Goal: Information Seeking & Learning: Learn about a topic

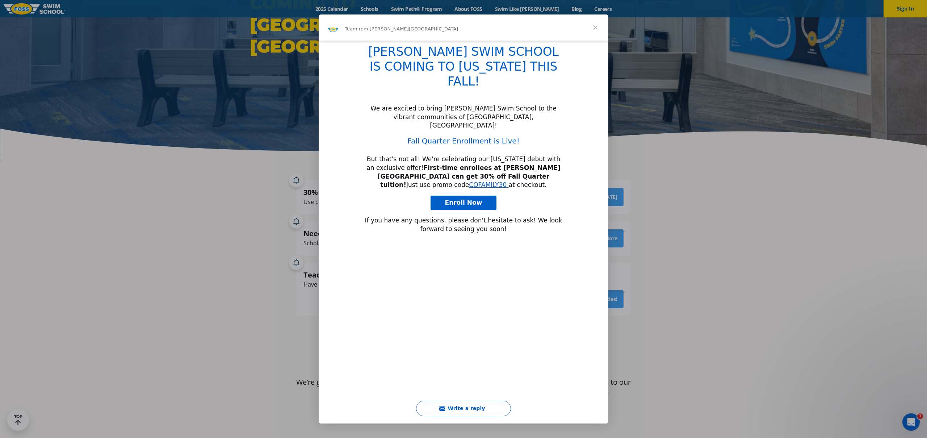
scroll to position [149, 0]
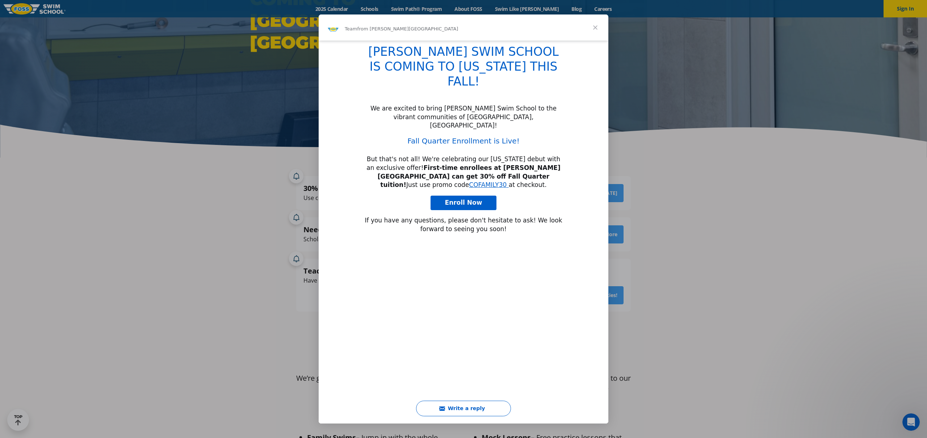
type input "1058620"
click at [594, 30] on span "Close" at bounding box center [595, 27] width 26 height 26
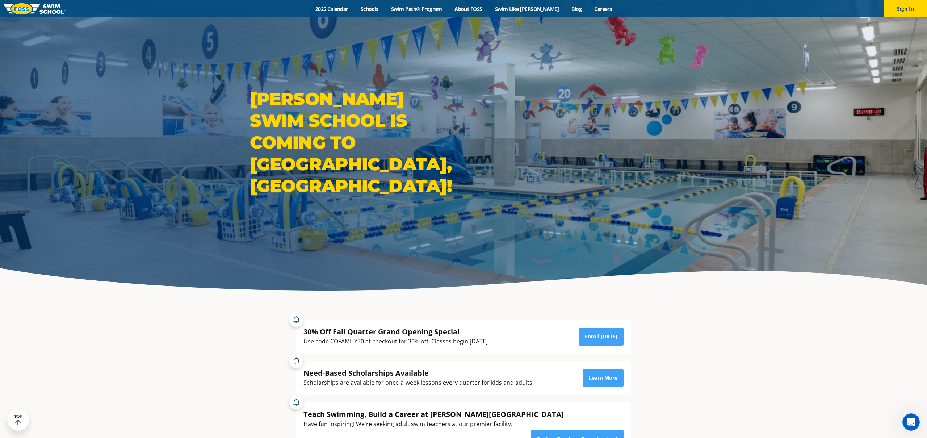
scroll to position [0, 0]
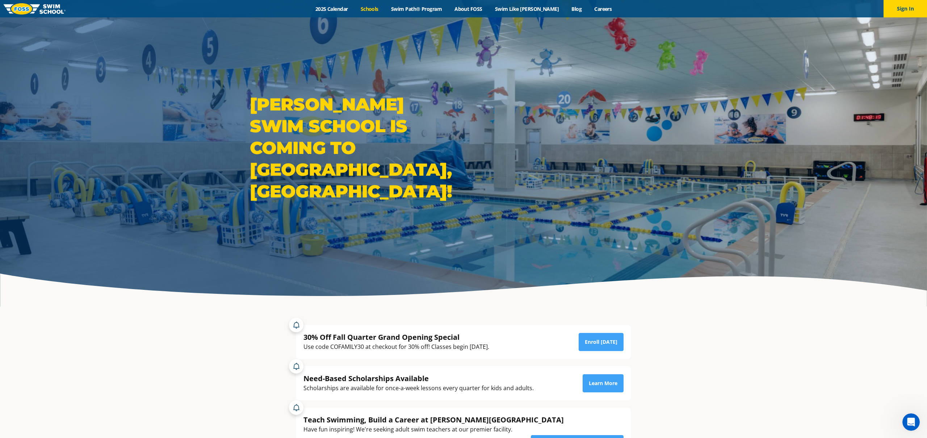
click at [378, 7] on link "Schools" at bounding box center [369, 8] width 30 height 7
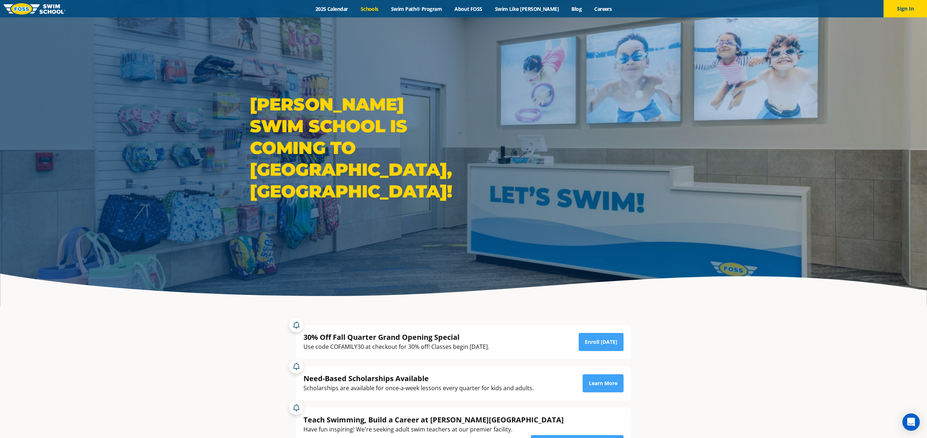
click at [383, 9] on link "Schools" at bounding box center [369, 8] width 30 height 7
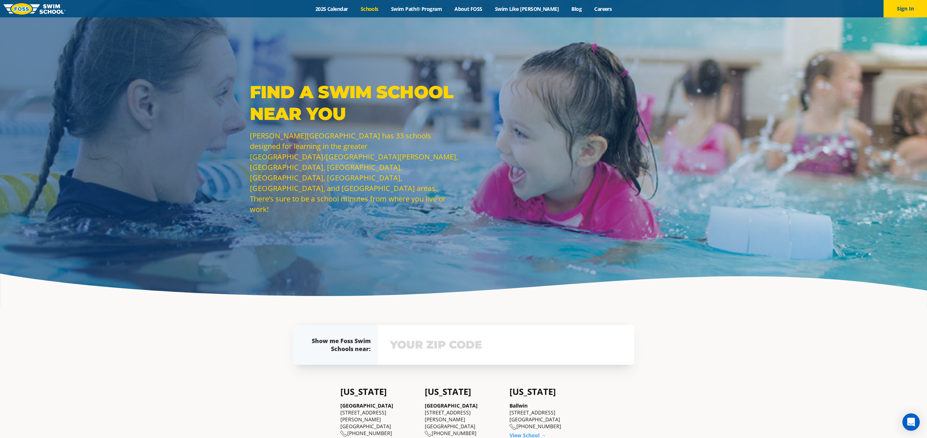
click at [462, 341] on input "text" at bounding box center [506, 344] width 236 height 21
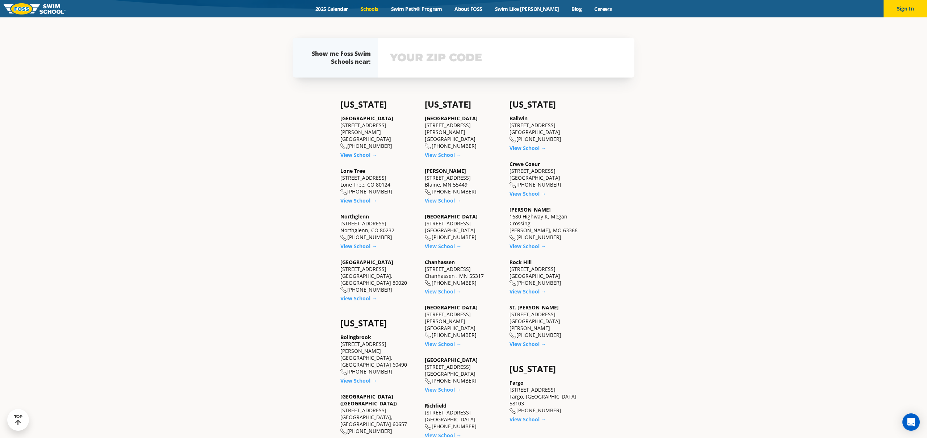
scroll to position [289, 0]
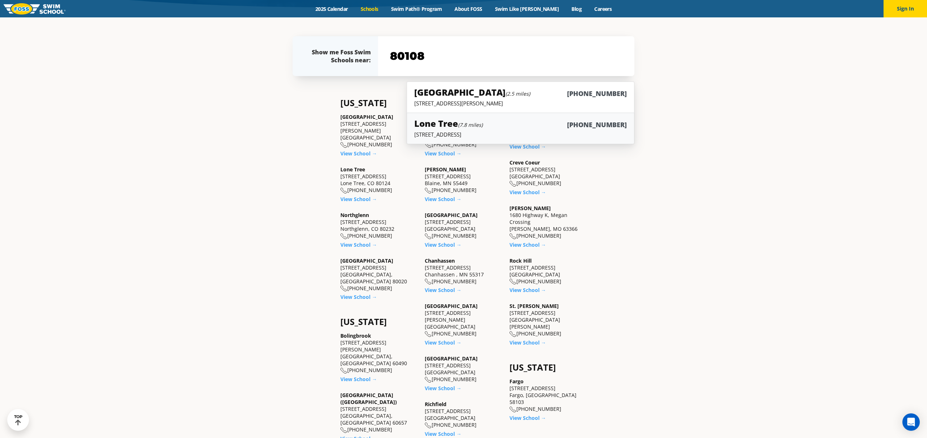
type input "80108"
click at [434, 122] on h5 "Lone Tree (7.8 miles)" at bounding box center [448, 123] width 68 height 12
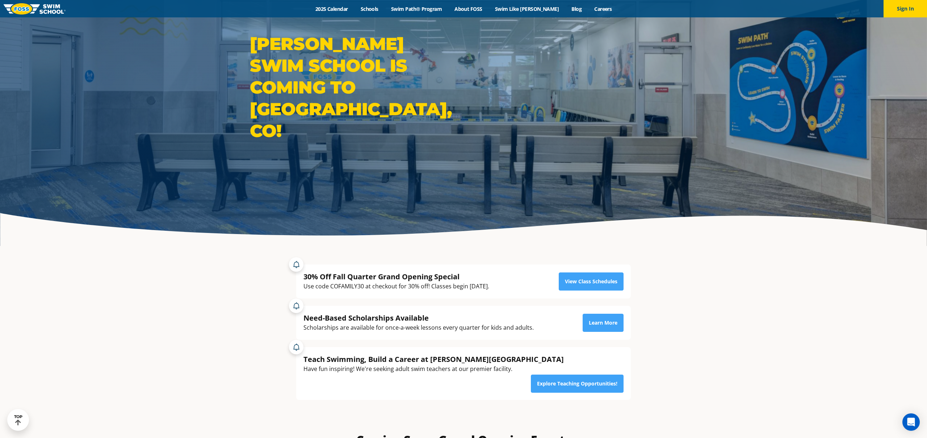
scroll to position [61, 0]
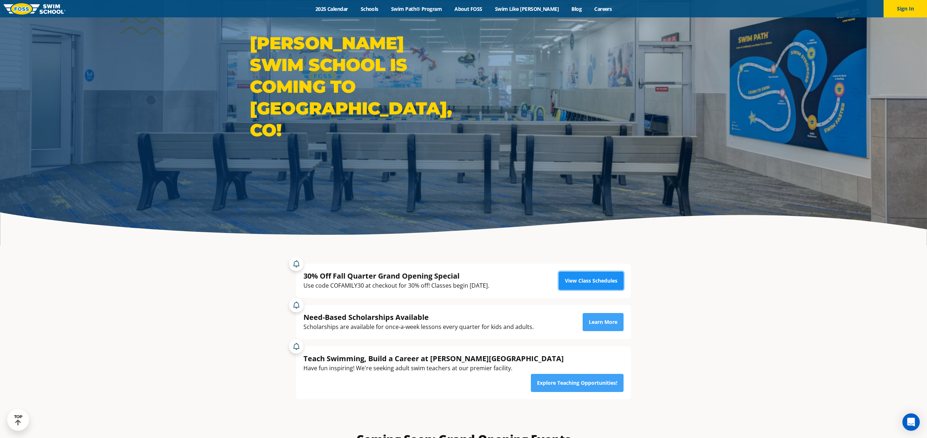
click at [605, 278] on link "View Class Schedules" at bounding box center [591, 281] width 65 height 18
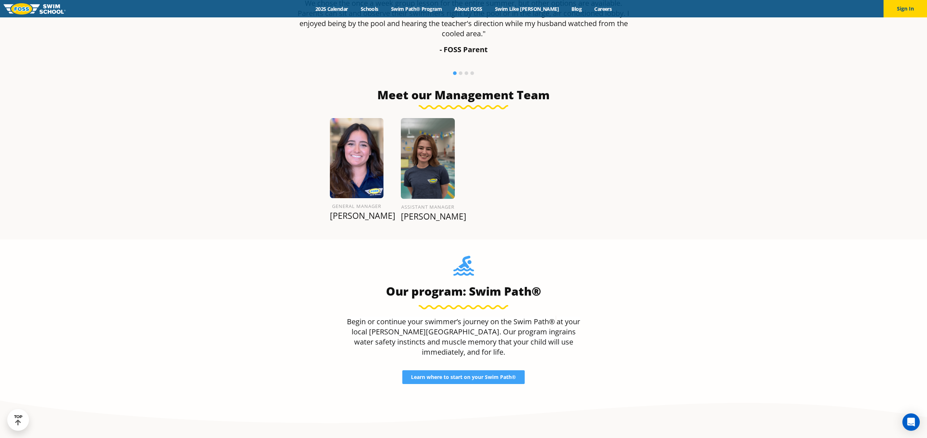
scroll to position [945, 0]
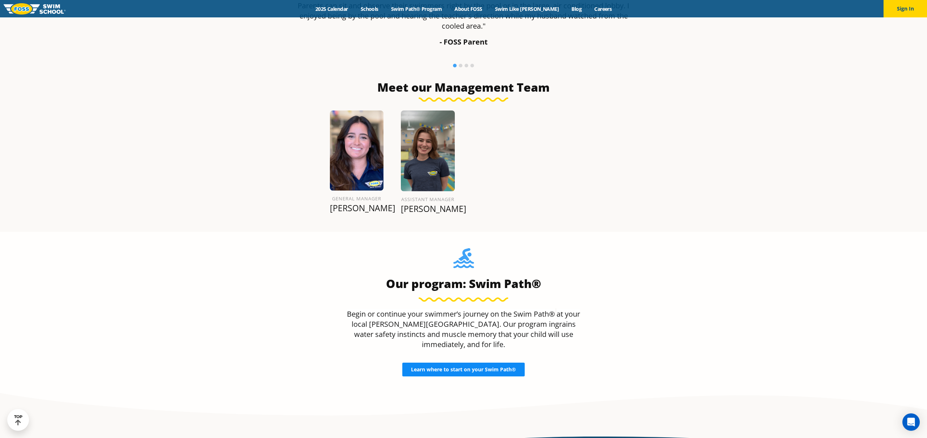
click at [437, 362] on link "Learn where to start on your Swim Path®" at bounding box center [463, 369] width 122 height 14
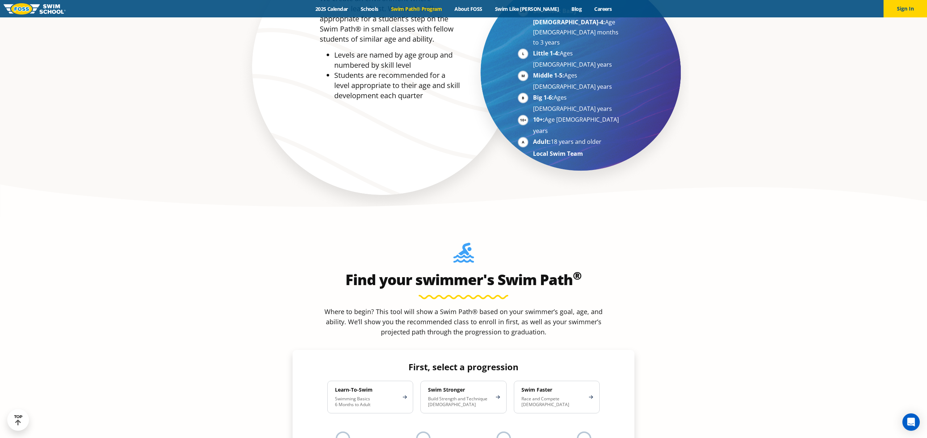
scroll to position [566, 0]
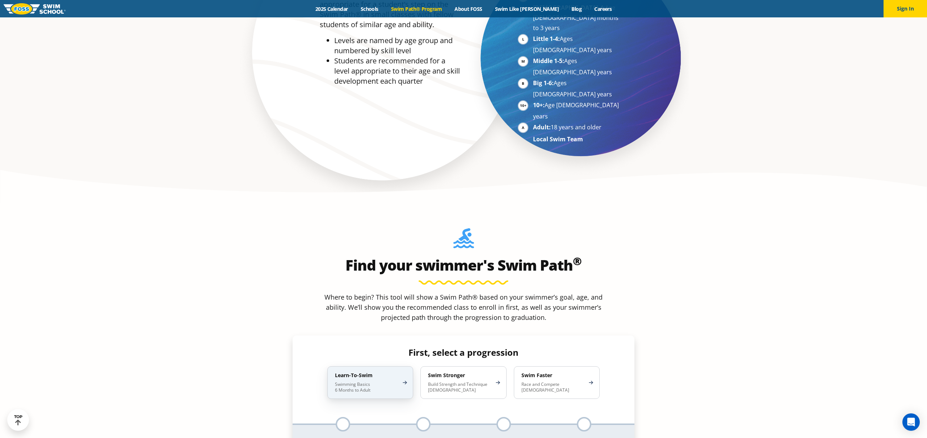
click at [408, 366] on div "Learn-To-Swim Swimming Basics 6 Months to Adult" at bounding box center [370, 382] width 86 height 33
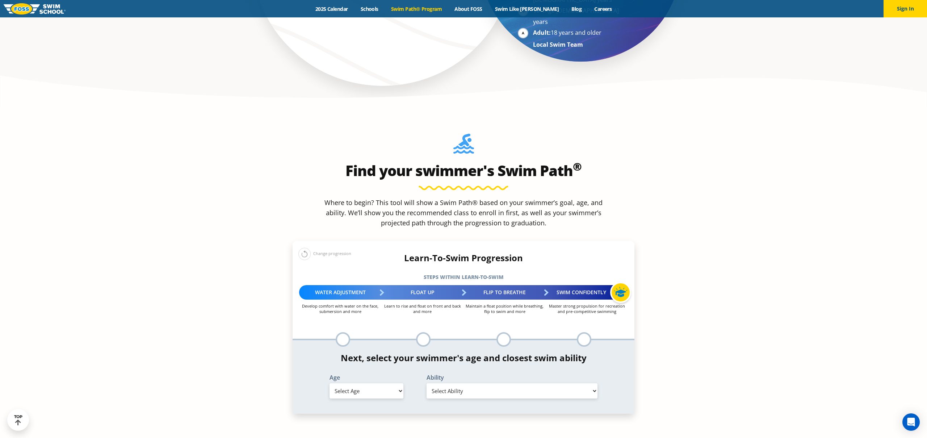
scroll to position [663, 0]
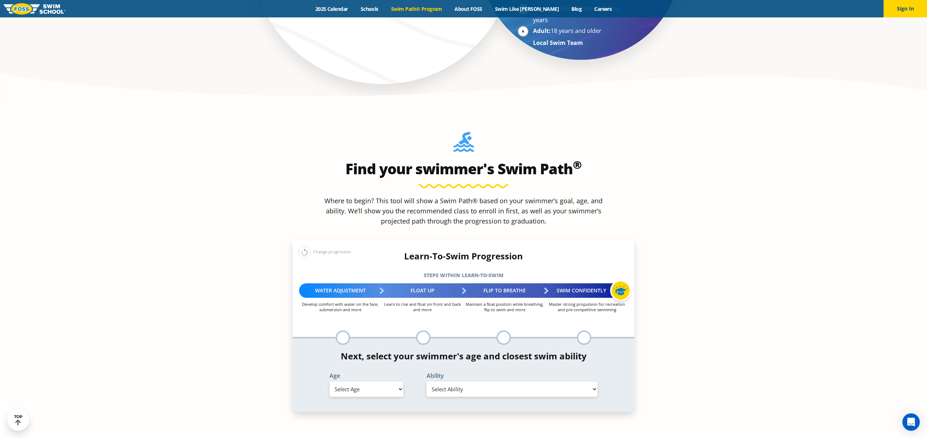
click at [401, 381] on select "Select Age [DEMOGRAPHIC_DATA] months - 1 year 1 year 2 years 3 years 4 years 5 …" at bounding box center [367, 388] width 74 height 15
select select "2-years"
click at [330, 381] on select "Select Age [DEMOGRAPHIC_DATA] months - 1 year 1 year 2 years 3 years 4 years 5 …" at bounding box center [367, 388] width 74 height 15
click at [592, 381] on select "Select Ability First in-water experience Comfortable with water poured over the…" at bounding box center [512, 388] width 171 height 15
click at [427, 381] on select "Select Ability First in-water experience Comfortable with water poured over the…" at bounding box center [512, 388] width 171 height 15
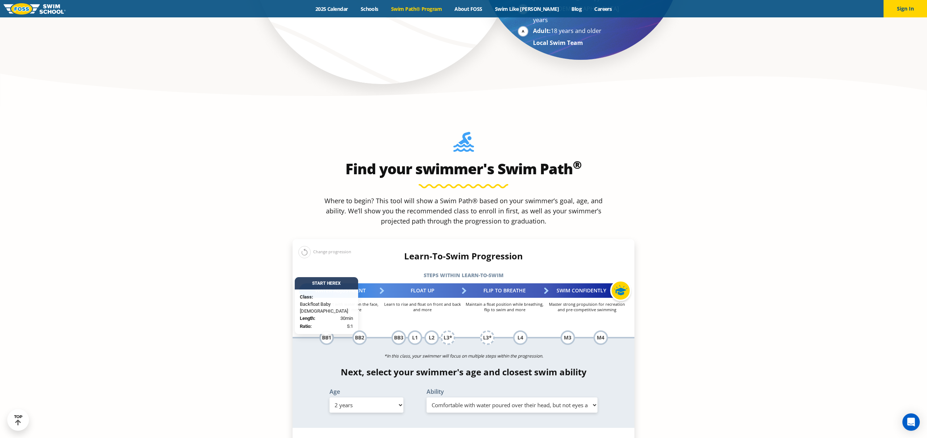
click at [593, 397] on select "Select Ability First in-water experience Comfortable with water poured over the…" at bounding box center [512, 404] width 171 height 15
click at [427, 397] on select "Select Ability First in-water experience Comfortable with water poured over the…" at bounding box center [512, 404] width 171 height 15
click at [593, 397] on select "Select Ability First in-water experience Comfortable with water poured over the…" at bounding box center [512, 404] width 171 height 15
click at [427, 397] on select "Select Ability First in-water experience Comfortable with water poured over the…" at bounding box center [512, 404] width 171 height 15
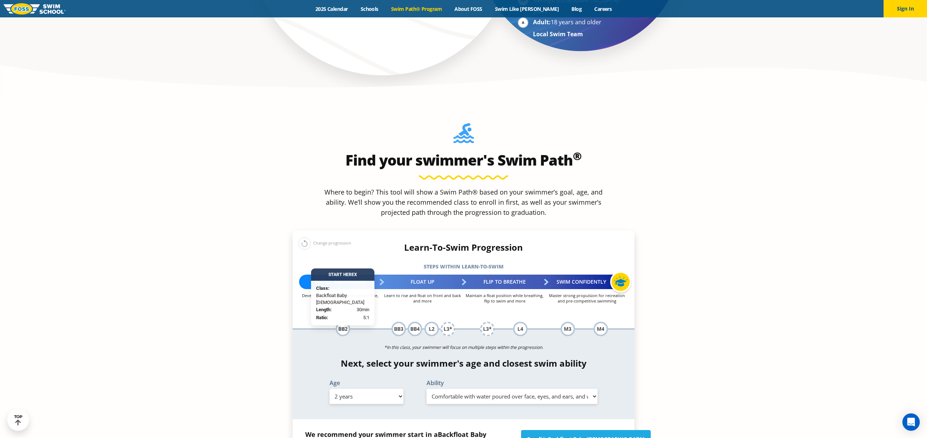
scroll to position [672, 0]
click at [592, 388] on select "Select Ability First in-water experience Comfortable with water poured over the…" at bounding box center [512, 395] width 171 height 15
select select "2-years-comfortable-with-water-poured-over-their-head-but-not-eyes-and-ears"
click at [427, 388] on select "Select Ability First in-water experience Comfortable with water poured over the…" at bounding box center [512, 395] width 171 height 15
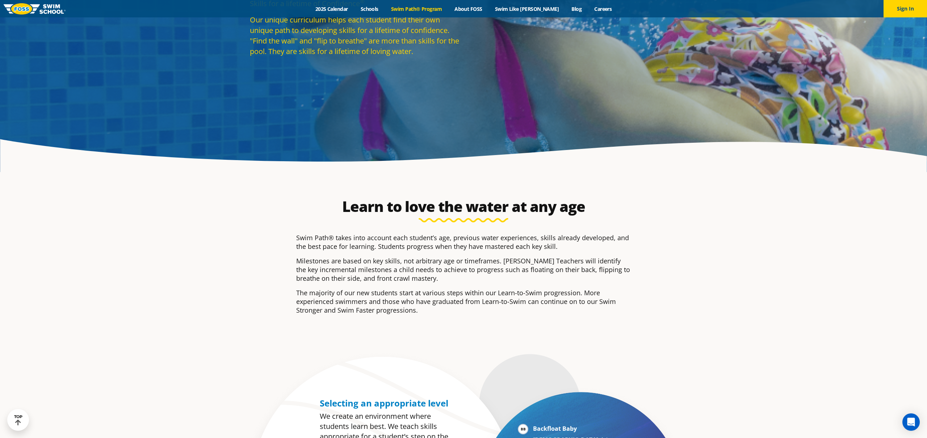
scroll to position [131, 0]
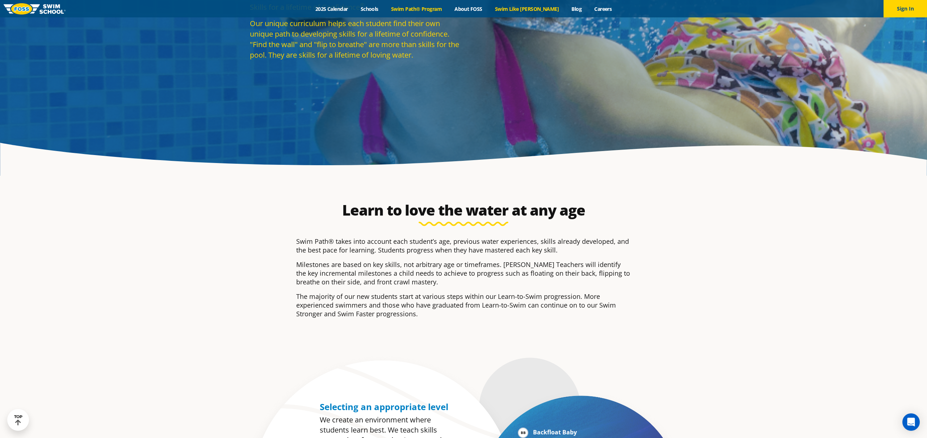
click at [538, 10] on link "Swim Like [PERSON_NAME]" at bounding box center [526, 8] width 77 height 7
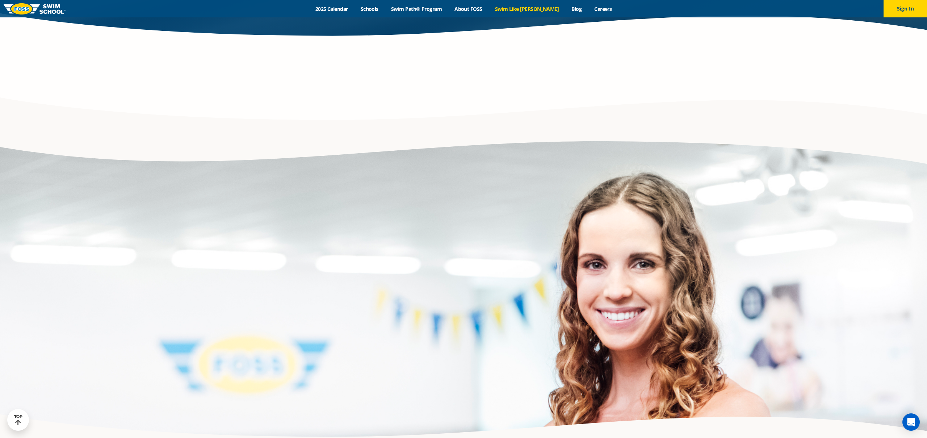
scroll to position [1794, 0]
